Goal: Transaction & Acquisition: Purchase product/service

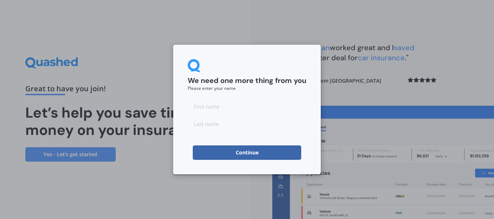
click at [218, 108] on input at bounding box center [247, 106] width 119 height 14
type input "Brendon"
type input "[PERSON_NAME]"
click at [239, 151] on button "Continue" at bounding box center [247, 153] width 108 height 14
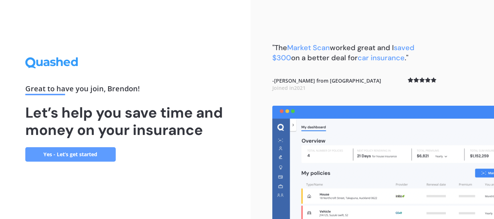
click at [67, 153] on link "Yes - Let’s get started" at bounding box center [70, 155] width 90 height 14
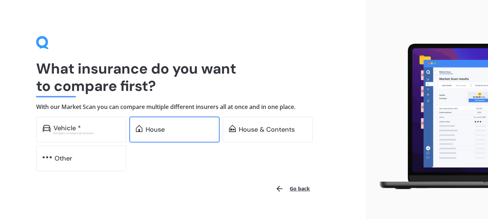
click at [185, 133] on div "House" at bounding box center [180, 129] width 68 height 7
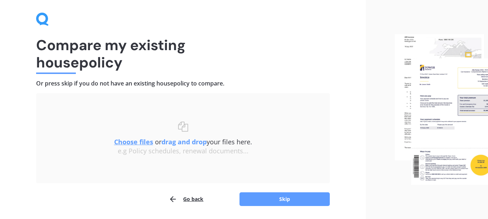
scroll to position [36, 0]
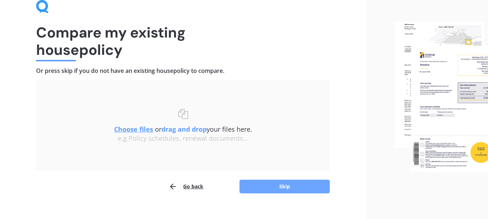
click at [252, 187] on button "Skip" at bounding box center [285, 187] width 90 height 14
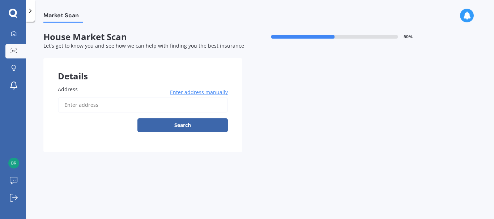
click at [82, 93] on label "Address" at bounding box center [141, 90] width 167 height 8
click at [82, 98] on input "Address" at bounding box center [143, 105] width 170 height 15
type input "[STREET_ADDRESS][PERSON_NAME][PERSON_NAME]"
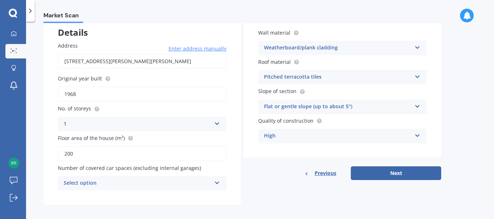
scroll to position [45, 0]
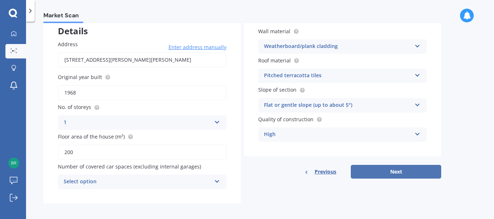
click at [394, 171] on button "Next" at bounding box center [396, 172] width 90 height 14
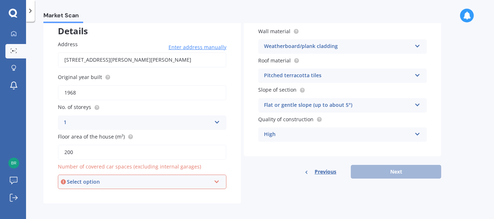
click at [217, 181] on icon at bounding box center [217, 180] width 6 height 5
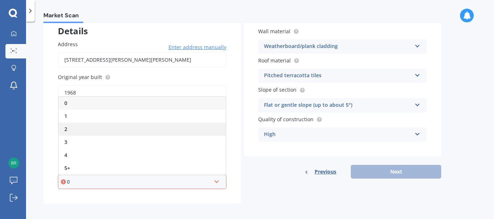
click at [106, 128] on div "2" at bounding box center [142, 129] width 167 height 13
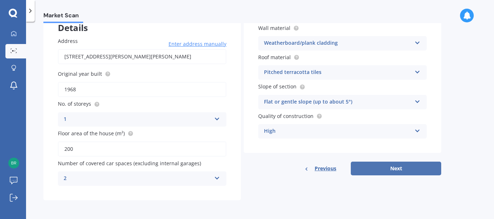
click at [354, 166] on button "Next" at bounding box center [396, 169] width 90 height 14
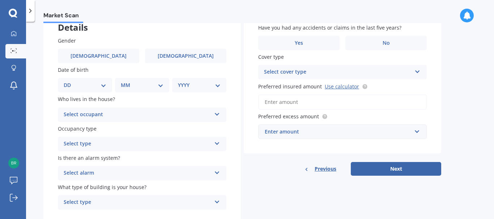
scroll to position [36, 0]
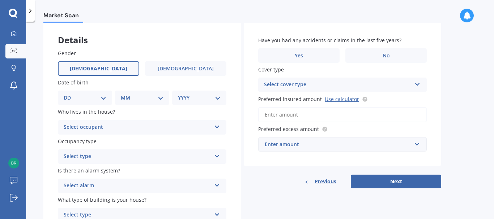
click at [119, 68] on label "[DEMOGRAPHIC_DATA]" at bounding box center [98, 68] width 81 height 14
click at [0, 0] on input "[DEMOGRAPHIC_DATA]" at bounding box center [0, 0] width 0 height 0
click at [106, 126] on div "Select occupant" at bounding box center [138, 127] width 148 height 9
click at [103, 143] on div "Owner" at bounding box center [142, 141] width 168 height 13
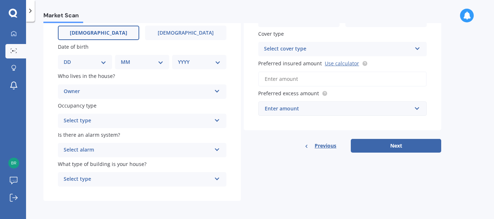
scroll to position [72, 0]
click at [115, 121] on div "Select type" at bounding box center [138, 120] width 148 height 9
click at [115, 140] on div "Permanent" at bounding box center [142, 134] width 168 height 13
click at [114, 149] on div "Select alarm" at bounding box center [138, 150] width 148 height 9
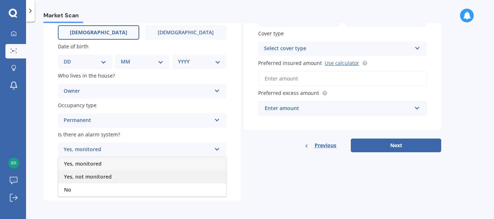
click at [105, 175] on span "Yes, not monitored" at bounding box center [88, 177] width 48 height 7
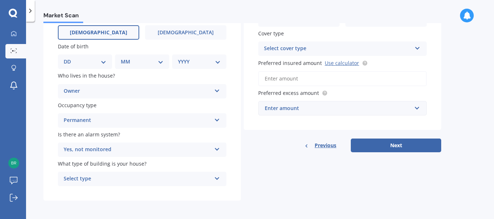
click at [120, 179] on div "Select type" at bounding box center [138, 179] width 148 height 9
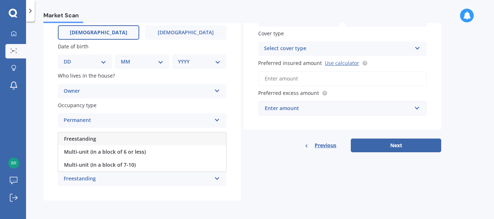
click at [131, 137] on div "Freestanding" at bounding box center [142, 139] width 168 height 13
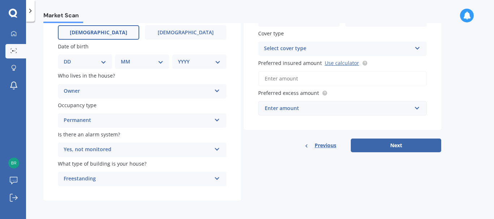
click at [103, 61] on select "DD 01 02 03 04 05 06 07 08 09 10 11 12 13 14 15 16 17 18 19 20 21 22 23 24 25 2…" at bounding box center [85, 62] width 43 height 8
select select "02"
click at [69, 58] on select "DD 01 02 03 04 05 06 07 08 09 10 11 12 13 14 15 16 17 18 19 20 21 22 23 24 25 2…" at bounding box center [85, 62] width 43 height 8
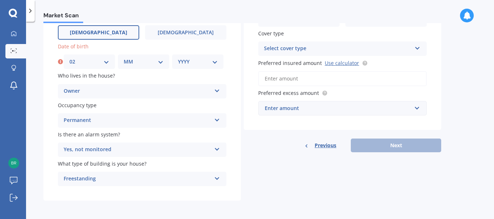
click at [132, 60] on select "MM 01 02 03 04 05 06 07 08 09 10 11 12" at bounding box center [144, 62] width 40 height 8
select select "09"
click at [124, 58] on select "MM 01 02 03 04 05 06 07 08 09 10 11 12" at bounding box center [144, 62] width 40 height 8
click at [185, 59] on select "YYYY 2009 2008 2007 2006 2005 2004 2003 2002 2001 2000 1999 1998 1997 1996 1995…" at bounding box center [198, 62] width 40 height 8
select select "1973"
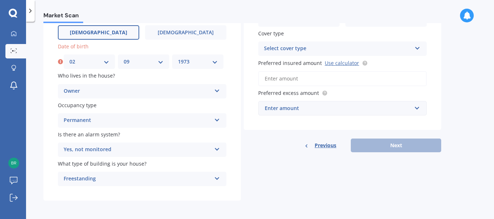
click at [178, 58] on select "YYYY 2009 2008 2007 2006 2005 2004 2003 2002 2001 2000 1999 1998 1997 1996 1995…" at bounding box center [198, 62] width 40 height 8
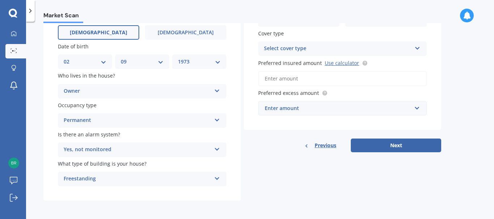
click at [319, 48] on div "Select cover type" at bounding box center [338, 48] width 148 height 9
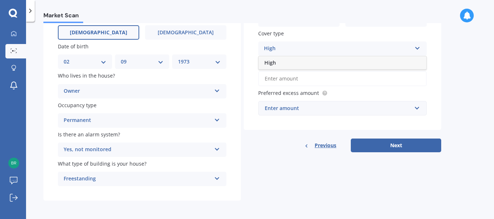
click at [311, 60] on div "High" at bounding box center [342, 62] width 168 height 13
click at [285, 49] on div "High" at bounding box center [338, 48] width 148 height 9
click at [285, 48] on div "High" at bounding box center [338, 48] width 148 height 9
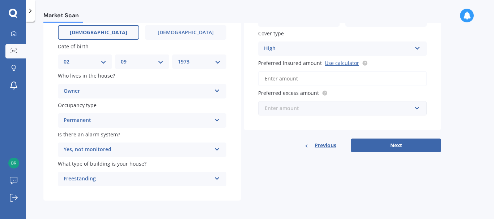
click at [418, 110] on input "text" at bounding box center [340, 109] width 162 height 14
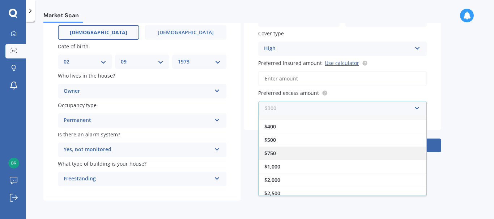
scroll to position [13, 0]
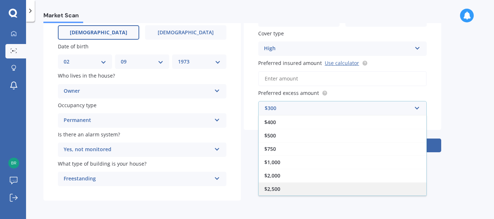
click at [329, 187] on div "$2,500" at bounding box center [342, 189] width 168 height 13
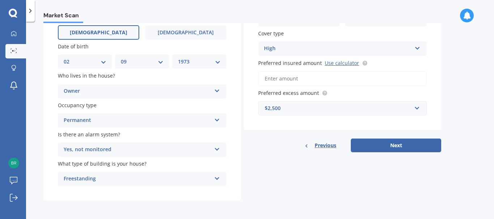
scroll to position [73, 0]
click at [334, 61] on link "Use calculator" at bounding box center [342, 62] width 34 height 7
click at [362, 145] on button "Next" at bounding box center [396, 145] width 90 height 14
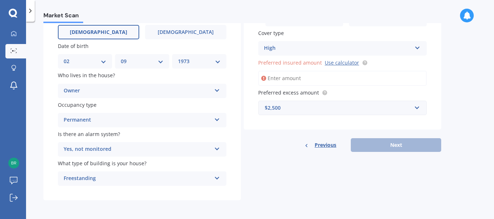
scroll to position [50, 0]
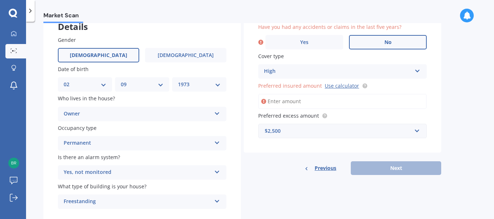
click at [366, 42] on label "No" at bounding box center [388, 42] width 78 height 14
click at [0, 0] on input "No" at bounding box center [0, 0] width 0 height 0
click at [327, 104] on input "Preferred insured amount Use calculator" at bounding box center [342, 101] width 168 height 15
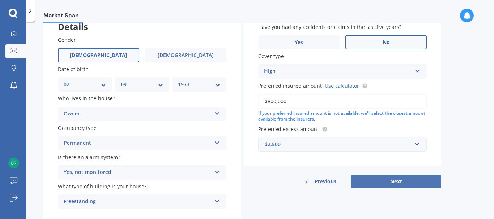
type input "$800,000"
click at [374, 179] on button "Next" at bounding box center [396, 182] width 90 height 14
select select "02"
select select "09"
select select "1973"
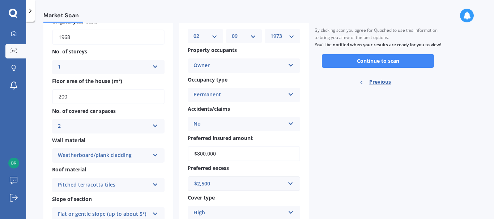
scroll to position [11, 0]
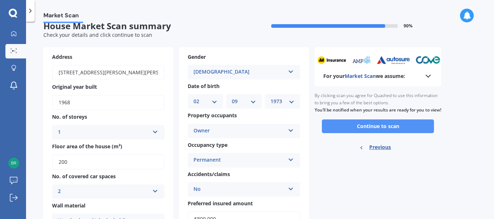
click at [371, 132] on button "Continue to scan" at bounding box center [378, 127] width 112 height 14
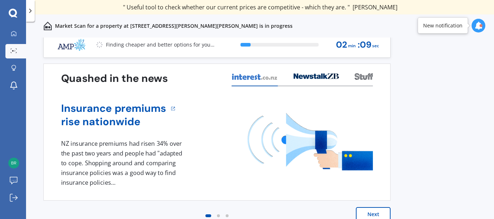
scroll to position [16, 0]
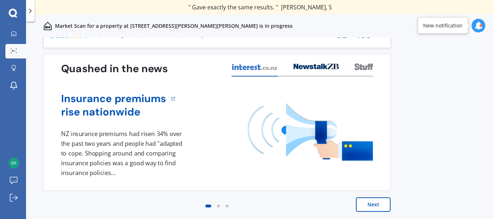
click at [363, 203] on button "Next" at bounding box center [373, 205] width 35 height 14
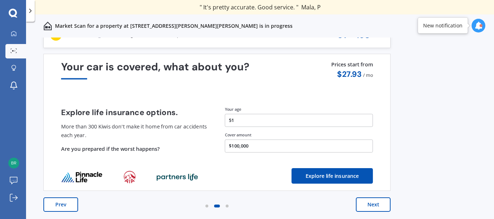
click at [361, 205] on button "Next" at bounding box center [373, 205] width 35 height 14
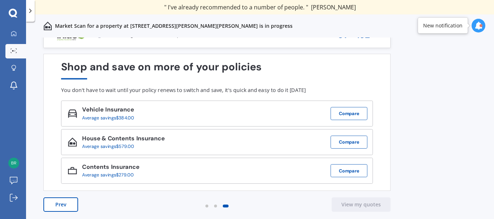
drag, startPoint x: 343, startPoint y: 204, endPoint x: 333, endPoint y: 197, distance: 12.7
click at [343, 204] on button "View my quotes" at bounding box center [361, 205] width 59 height 14
click at [360, 210] on button "View my quotes" at bounding box center [361, 205] width 59 height 14
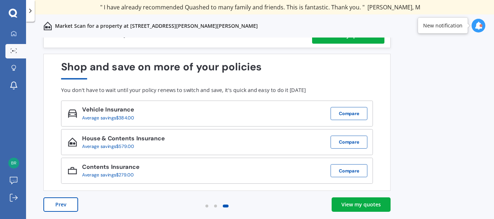
click at [365, 203] on div "View my quotes" at bounding box center [360, 204] width 39 height 7
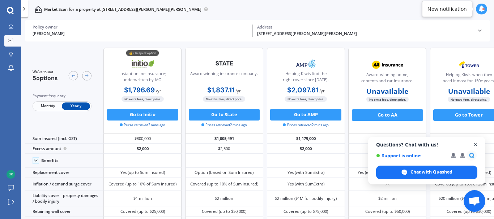
click at [475, 147] on span "Open chat" at bounding box center [475, 145] width 9 height 9
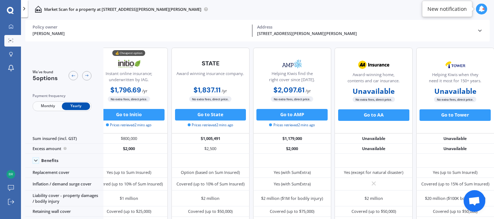
scroll to position [0, 11]
